Goal: Transaction & Acquisition: Book appointment/travel/reservation

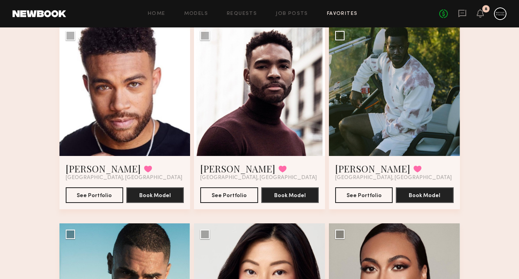
scroll to position [71, 0]
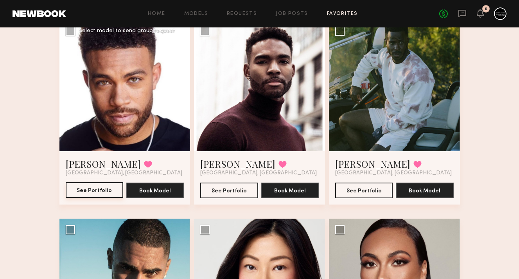
click at [105, 187] on button "See Portfolio" at bounding box center [95, 190] width 58 height 16
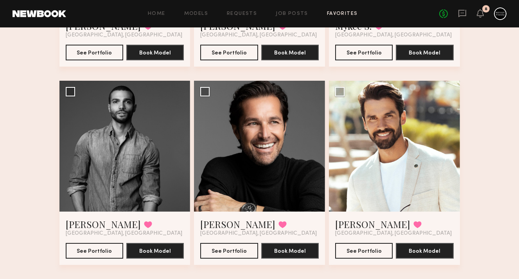
scroll to position [713, 0]
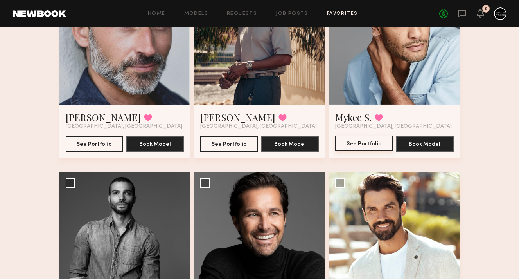
click at [369, 145] on button "See Portfolio" at bounding box center [364, 143] width 58 height 16
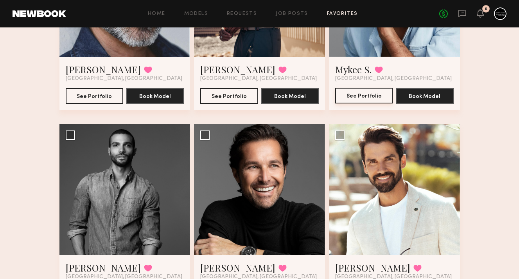
scroll to position [757, 0]
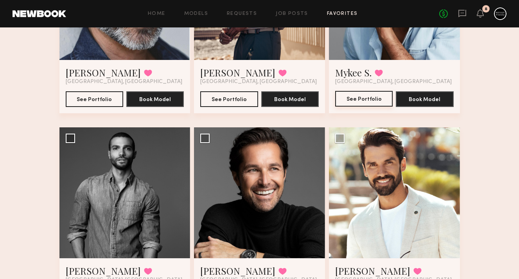
click at [364, 98] on button "See Portfolio" at bounding box center [364, 99] width 58 height 16
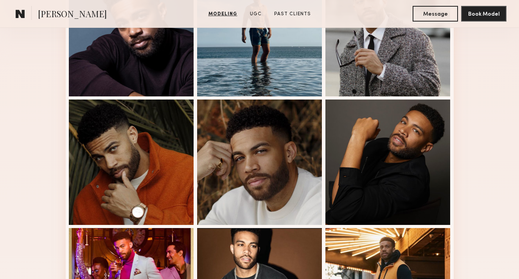
scroll to position [263, 0]
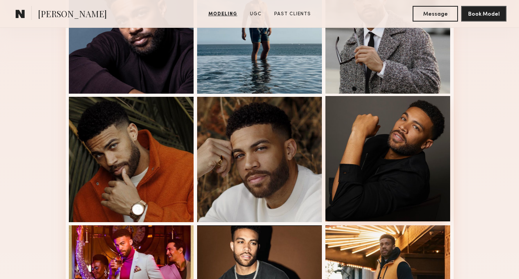
click at [407, 134] on div at bounding box center [388, 158] width 125 height 125
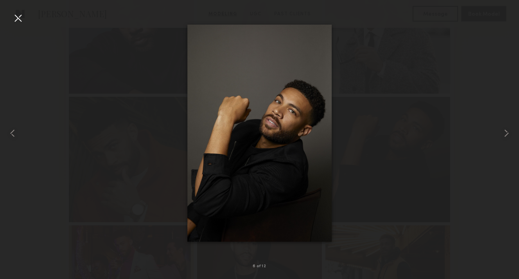
click at [19, 14] on div at bounding box center [18, 18] width 13 height 13
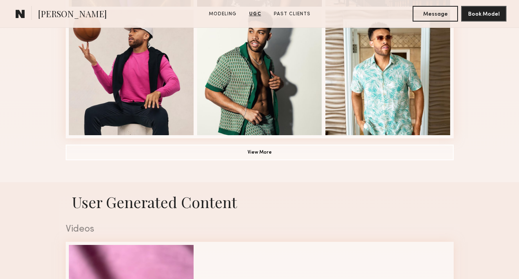
scroll to position [547, 0]
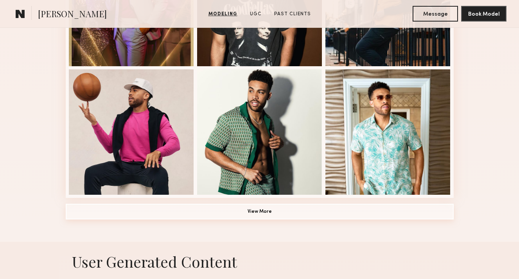
click at [241, 213] on button "View More" at bounding box center [260, 211] width 388 height 16
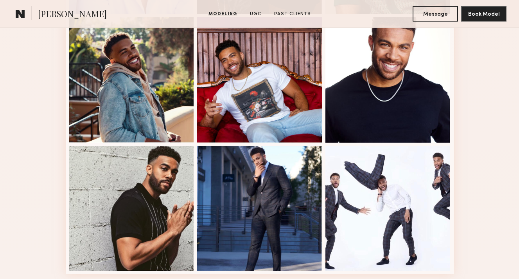
scroll to position [981, 0]
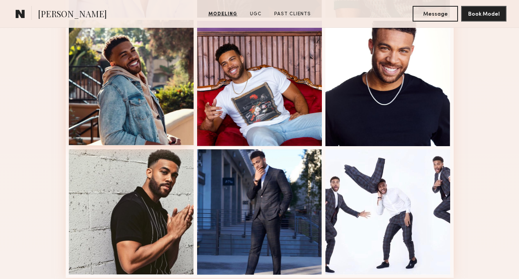
click at [151, 94] on div at bounding box center [131, 82] width 125 height 125
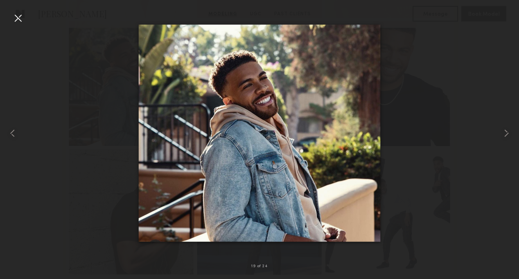
click at [18, 17] on div at bounding box center [18, 18] width 13 height 13
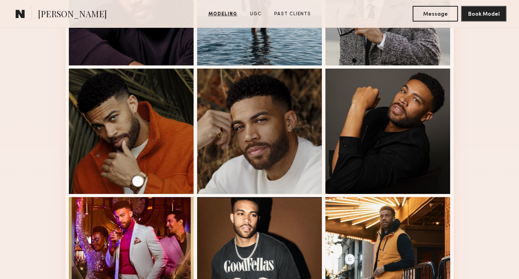
scroll to position [0, 0]
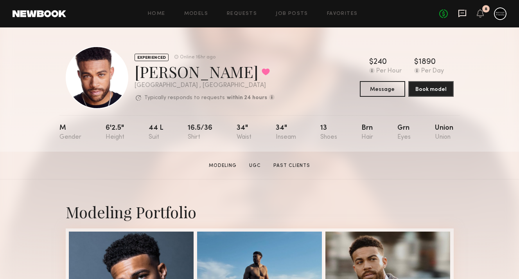
click at [461, 13] on icon at bounding box center [462, 13] width 3 height 1
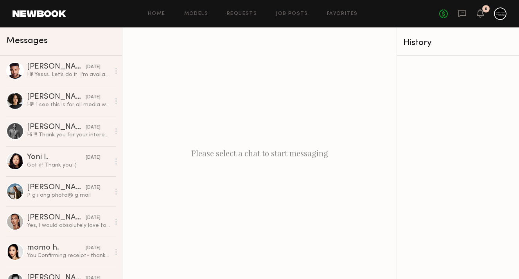
click at [79, 73] on div "Hi! Yesss. Let’s do it. I’m available." at bounding box center [68, 74] width 83 height 7
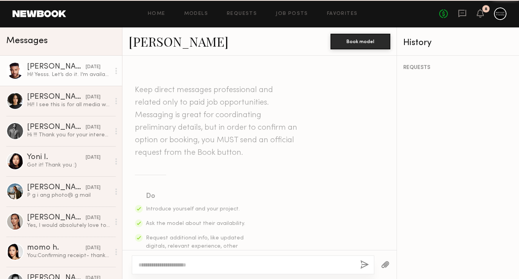
scroll to position [328, 0]
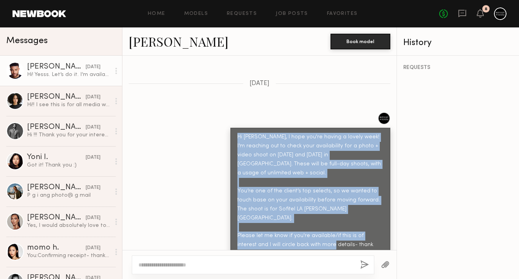
drag, startPoint x: 231, startPoint y: 125, endPoint x: 388, endPoint y: 214, distance: 181.1
click at [388, 214] on div "Hi Zach, I hope you're having a lovely week! I’m reaching out to check your ava…" at bounding box center [310, 195] width 160 height 135
copy div "Hi Zach, I hope you're having a lovely week! I’m reaching out to check your ava…"
click at [187, 112] on div "Hi Zach, I hope you're having a lovely week! I’m reaching out to check your ava…" at bounding box center [259, 187] width 274 height 151
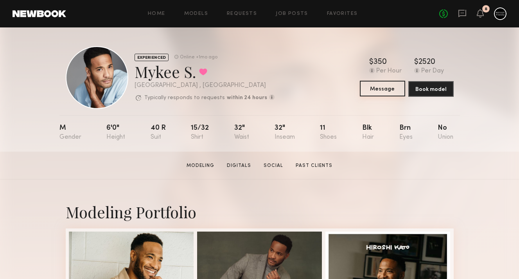
click at [375, 90] on button "Message" at bounding box center [382, 89] width 45 height 16
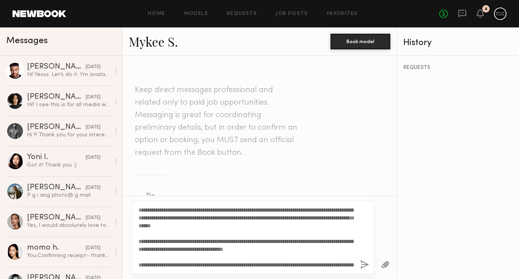
drag, startPoint x: 158, startPoint y: 210, endPoint x: 146, endPoint y: 209, distance: 11.4
click at [146, 210] on textarea "**********" at bounding box center [247, 237] width 216 height 63
click at [197, 236] on textarea "**********" at bounding box center [247, 237] width 216 height 63
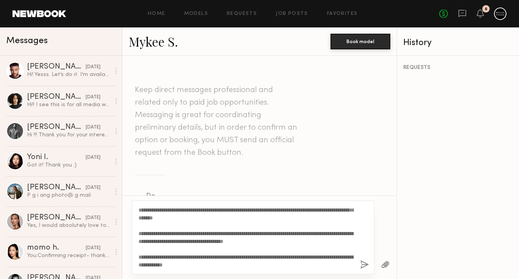
type textarea "**********"
click at [363, 263] on button "button" at bounding box center [364, 265] width 9 height 10
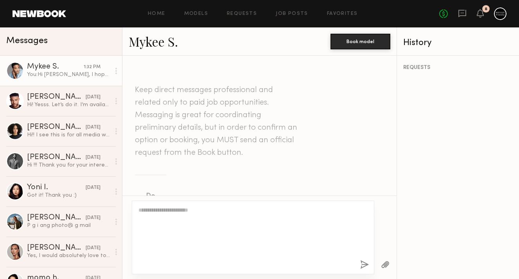
scroll to position [0, 0]
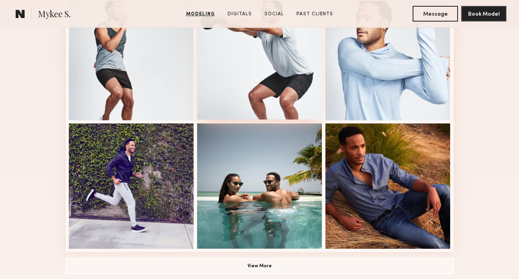
scroll to position [601, 0]
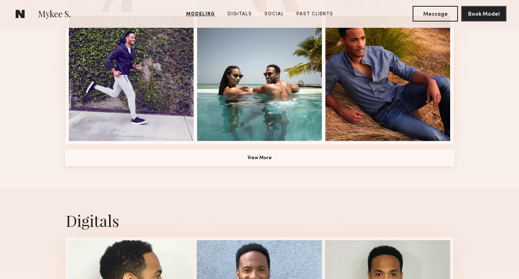
click at [268, 163] on button "View More" at bounding box center [260, 158] width 388 height 16
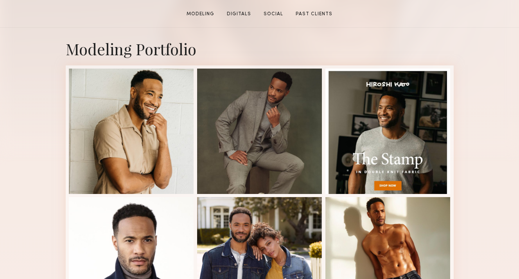
scroll to position [212, 0]
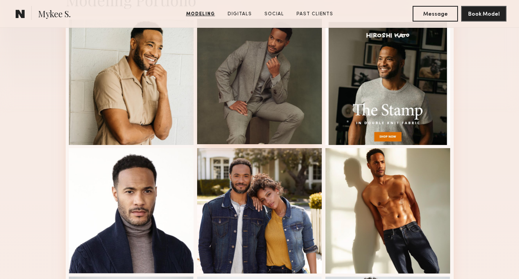
click at [266, 118] on div at bounding box center [259, 81] width 125 height 125
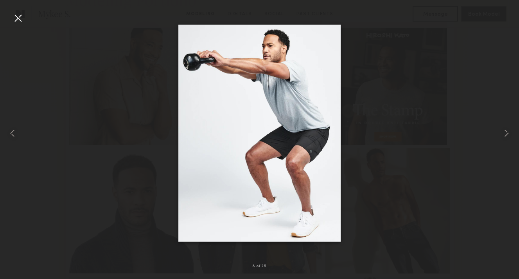
click at [18, 17] on div at bounding box center [18, 18] width 13 height 13
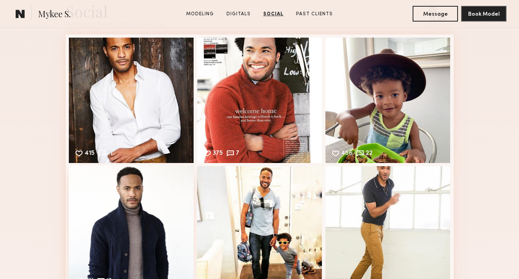
scroll to position [1580, 0]
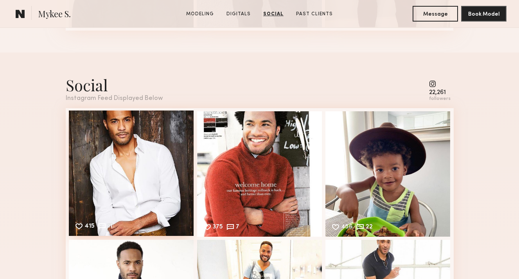
click at [139, 124] on div "415 11 Likes & comments displayed to show model’s engagement" at bounding box center [131, 172] width 125 height 125
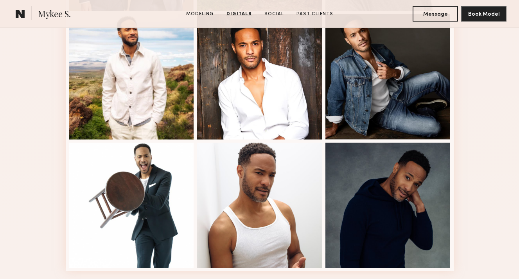
scroll to position [1291, 0]
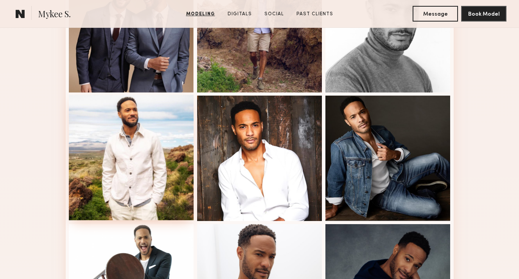
click at [149, 140] on div at bounding box center [131, 157] width 125 height 125
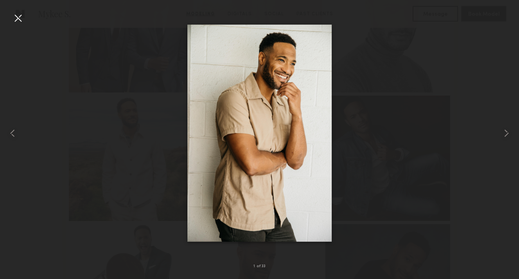
click at [13, 18] on div at bounding box center [18, 18] width 13 height 13
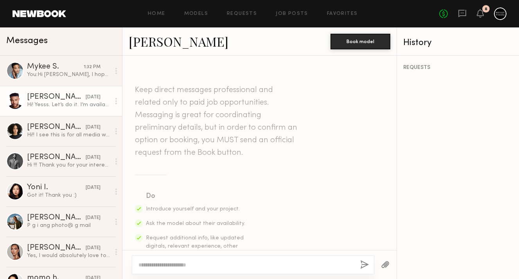
scroll to position [328, 0]
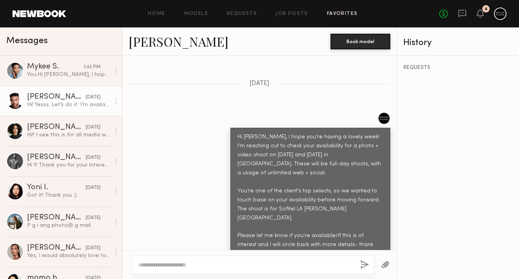
click at [341, 11] on link "Favorites" at bounding box center [342, 13] width 31 height 5
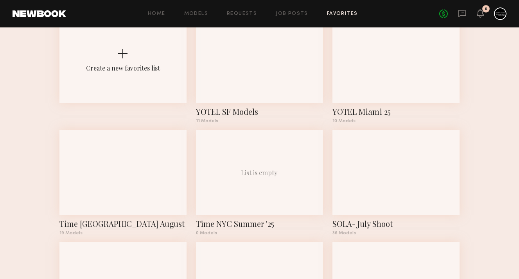
scroll to position [70, 0]
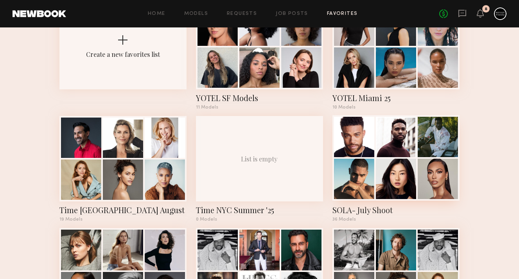
click at [387, 163] on div at bounding box center [396, 178] width 40 height 40
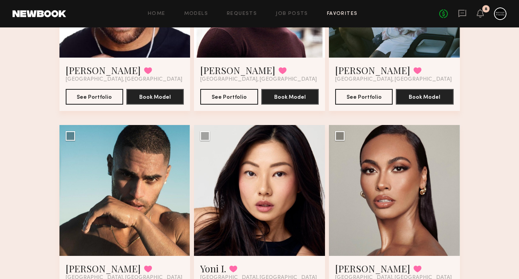
scroll to position [212, 0]
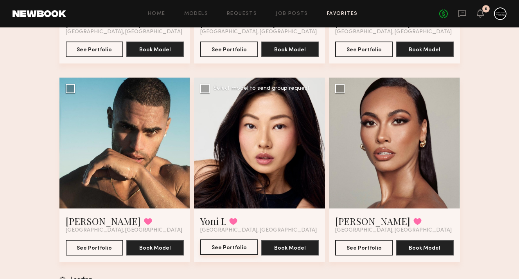
click at [231, 243] on button "See Portfolio" at bounding box center [229, 247] width 58 height 16
